Goal: Information Seeking & Learning: Learn about a topic

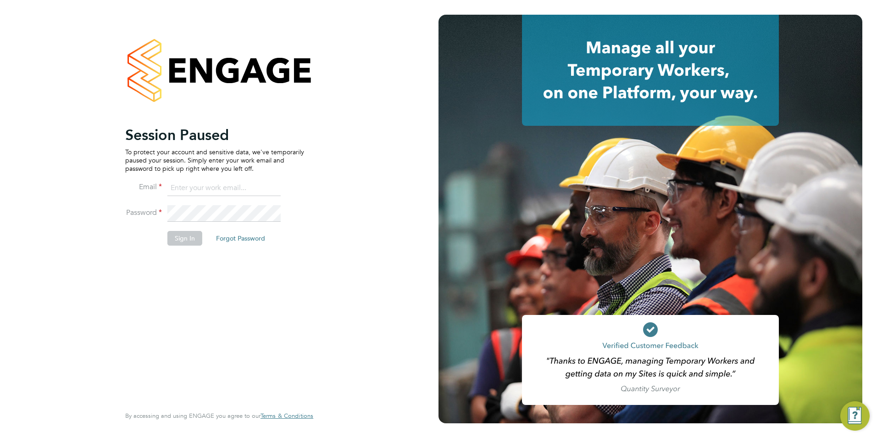
type input "[EMAIL_ADDRESS][DOMAIN_NAME]"
click at [183, 236] on button "Sign In" at bounding box center [184, 238] width 35 height 15
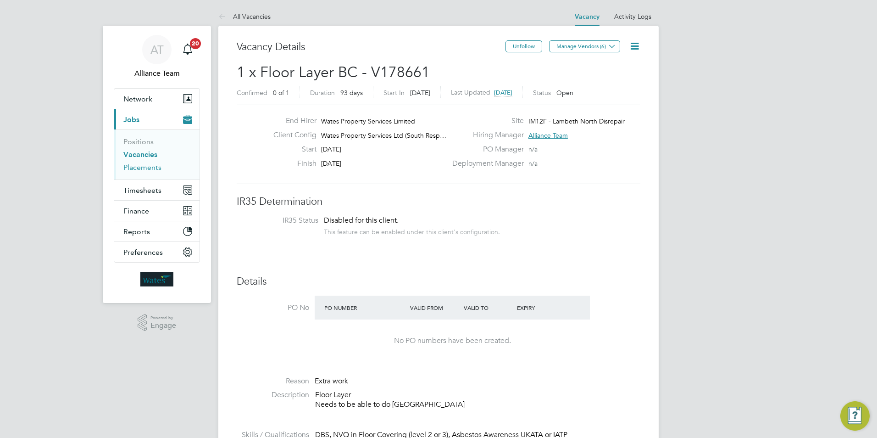
click at [154, 166] on link "Placements" at bounding box center [142, 167] width 38 height 9
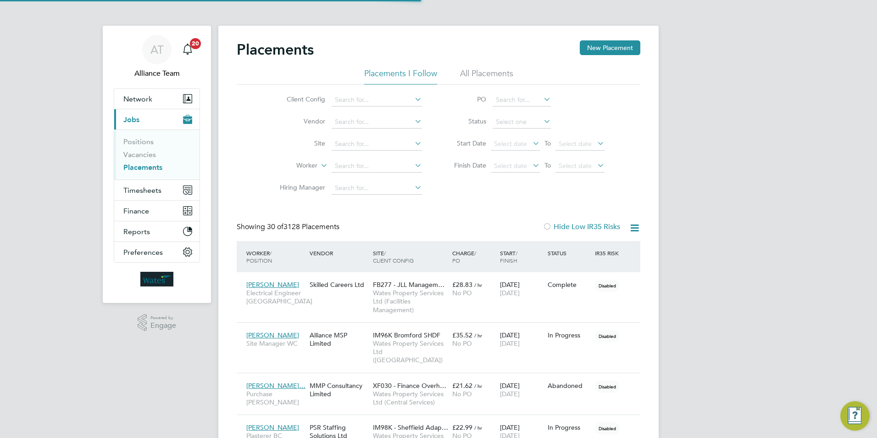
scroll to position [5, 5]
click at [349, 164] on input at bounding box center [377, 166] width 90 height 13
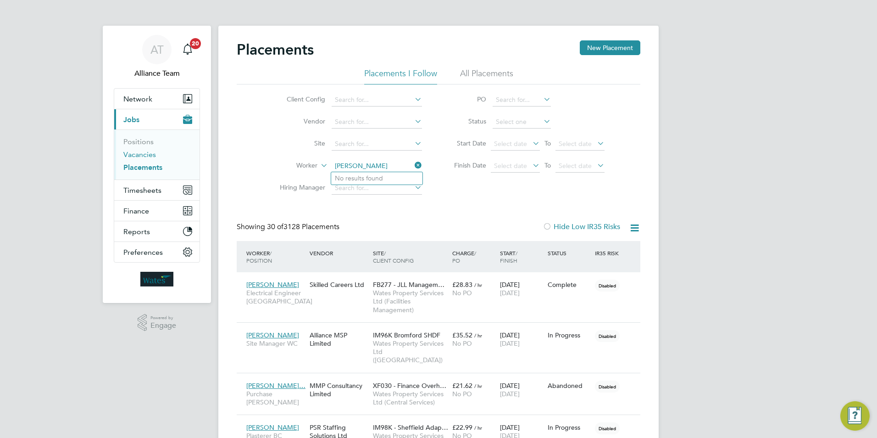
type input "dawn ha"
click at [128, 155] on link "Vacancies" at bounding box center [139, 154] width 33 height 9
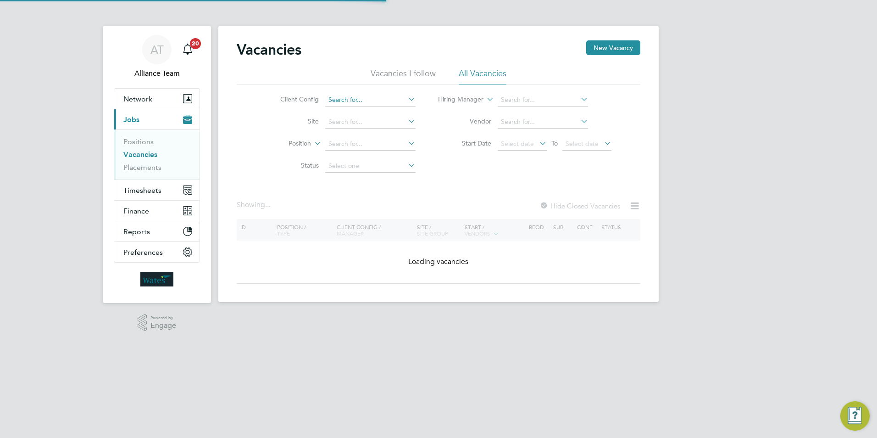
click at [348, 100] on input at bounding box center [370, 100] width 90 height 13
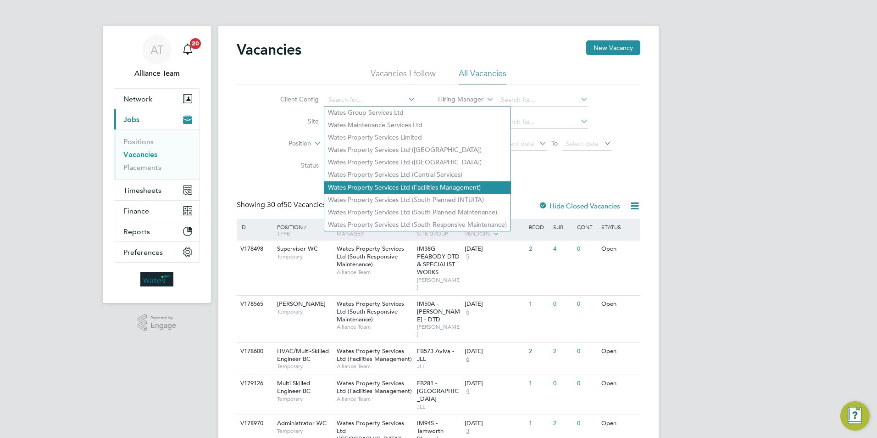
click at [374, 188] on li "Wates Property Services Ltd (Facilities Management)" at bounding box center [417, 187] width 186 height 12
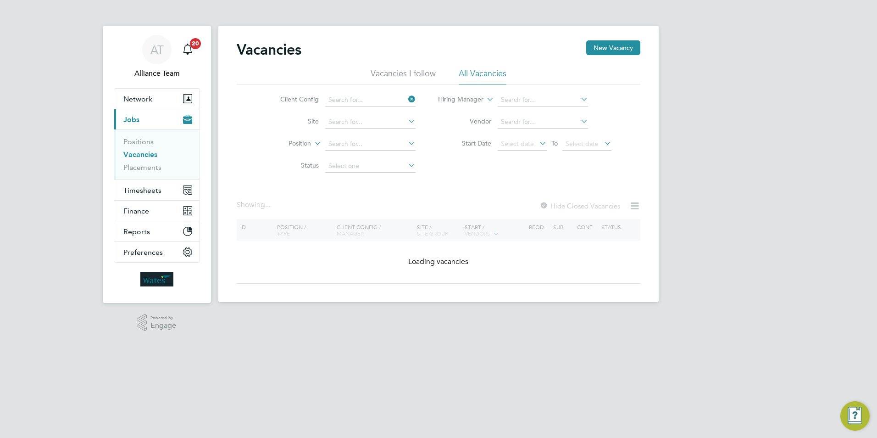
type input "Wates Property Services Ltd (Facilities Management)"
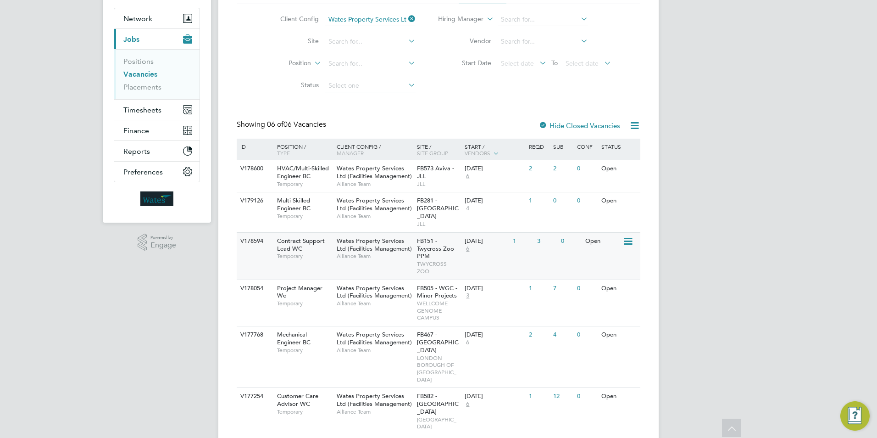
click at [331, 256] on div "Contract Support Lead WC Temporary" at bounding box center [302, 249] width 64 height 32
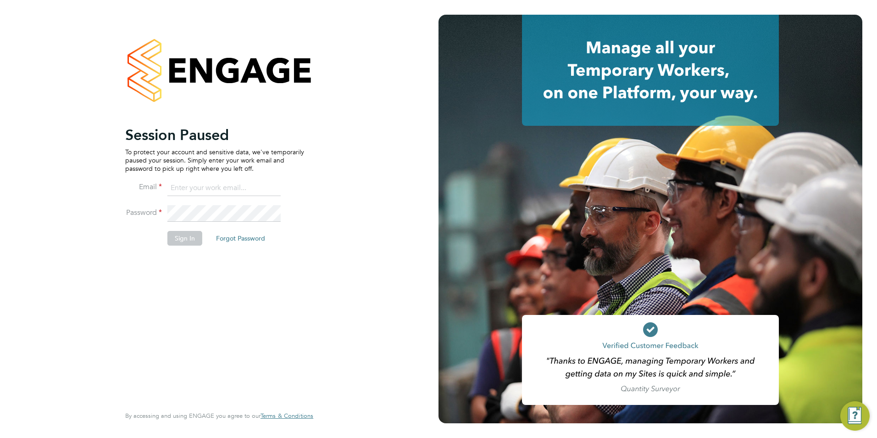
type input "[EMAIL_ADDRESS][DOMAIN_NAME]"
click at [176, 237] on button "Sign In" at bounding box center [184, 238] width 35 height 15
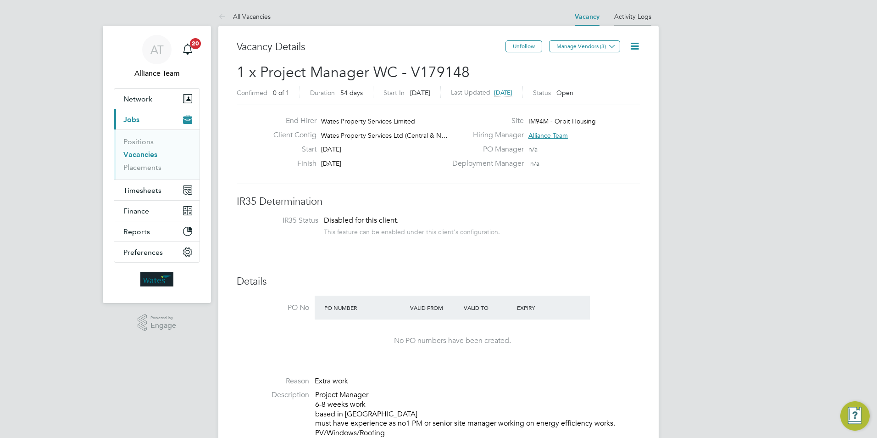
click at [623, 19] on link "Activity Logs" at bounding box center [632, 16] width 37 height 8
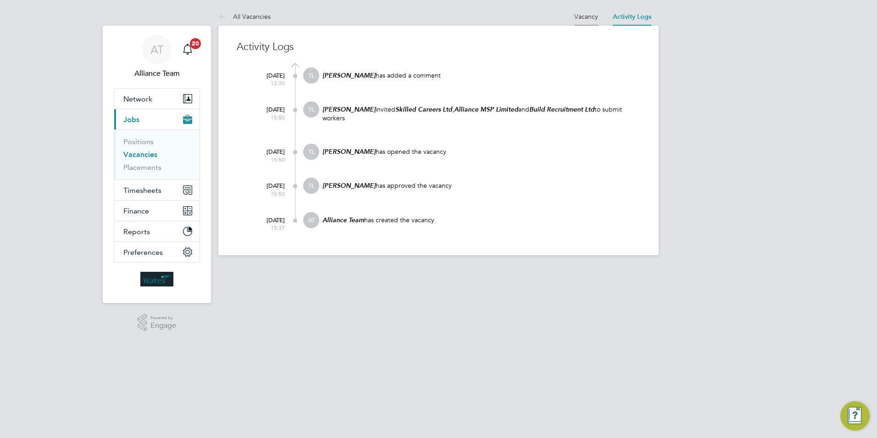
click at [583, 17] on link "Vacancy" at bounding box center [586, 16] width 24 height 8
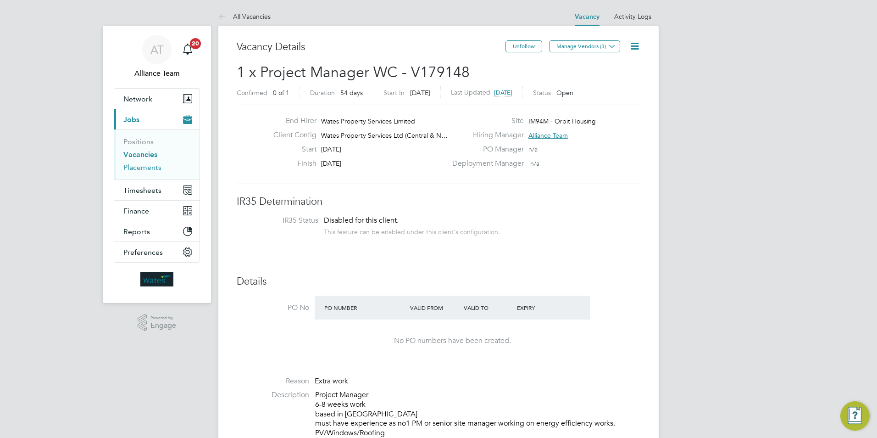
click at [152, 168] on link "Placements" at bounding box center [142, 167] width 38 height 9
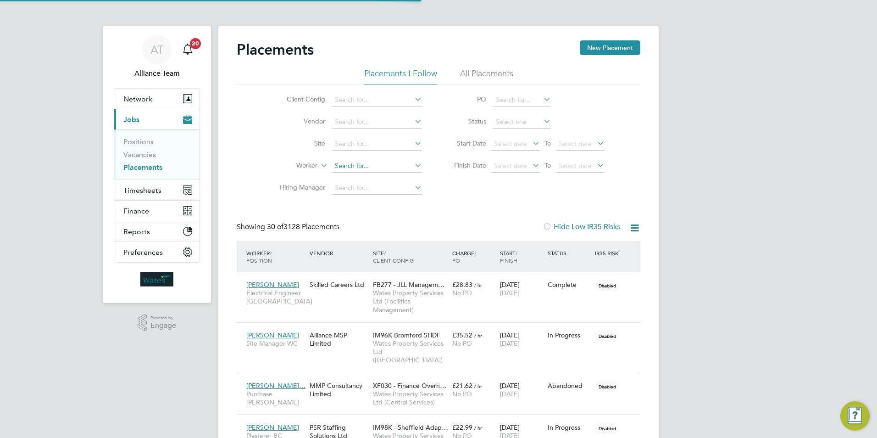
scroll to position [34, 64]
click at [353, 164] on input at bounding box center [377, 166] width 90 height 13
type input "mark spi"
click at [362, 166] on input at bounding box center [377, 166] width 90 height 13
click at [356, 179] on b "Sp" at bounding box center [356, 179] width 8 height 8
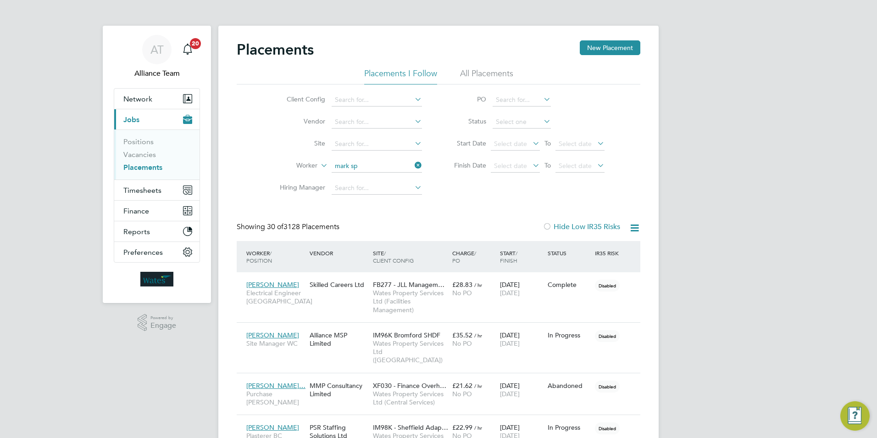
type input "Mark Spinks"
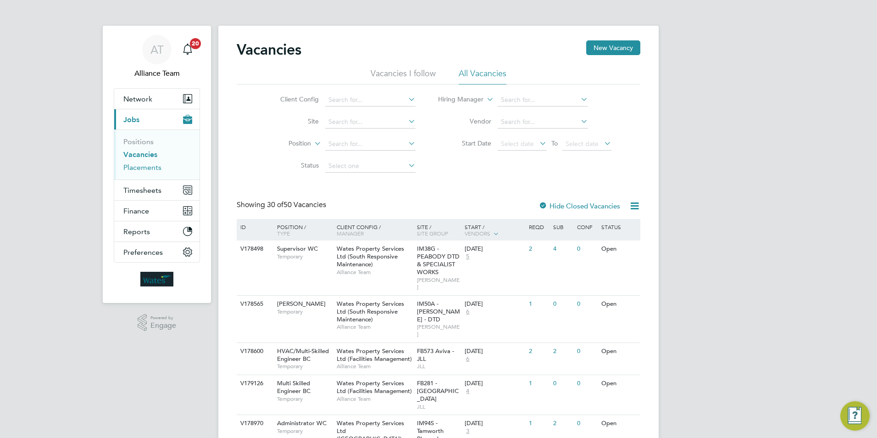
click at [147, 163] on link "Placements" at bounding box center [142, 167] width 38 height 9
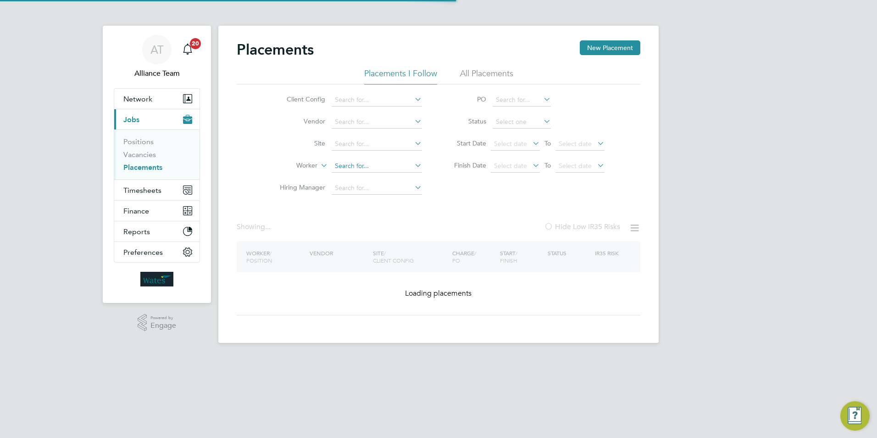
click at [345, 161] on input at bounding box center [377, 166] width 90 height 13
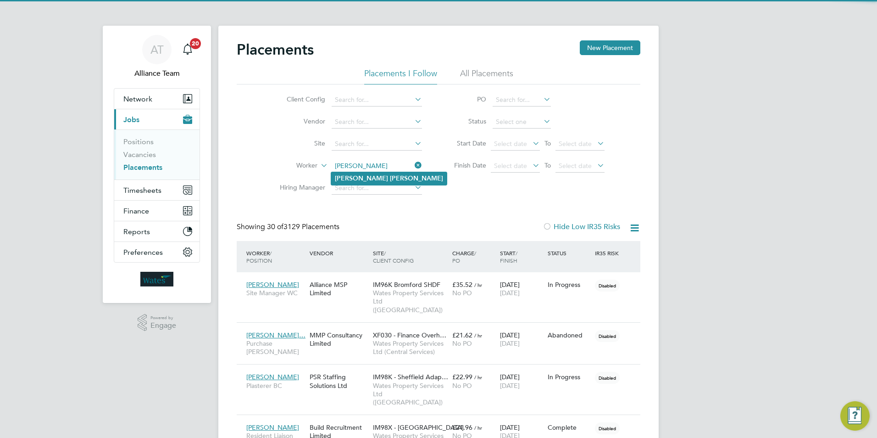
click at [390, 178] on b "[PERSON_NAME]" at bounding box center [416, 178] width 53 height 8
type input "[PERSON_NAME]"
